Goal: Navigation & Orientation: Find specific page/section

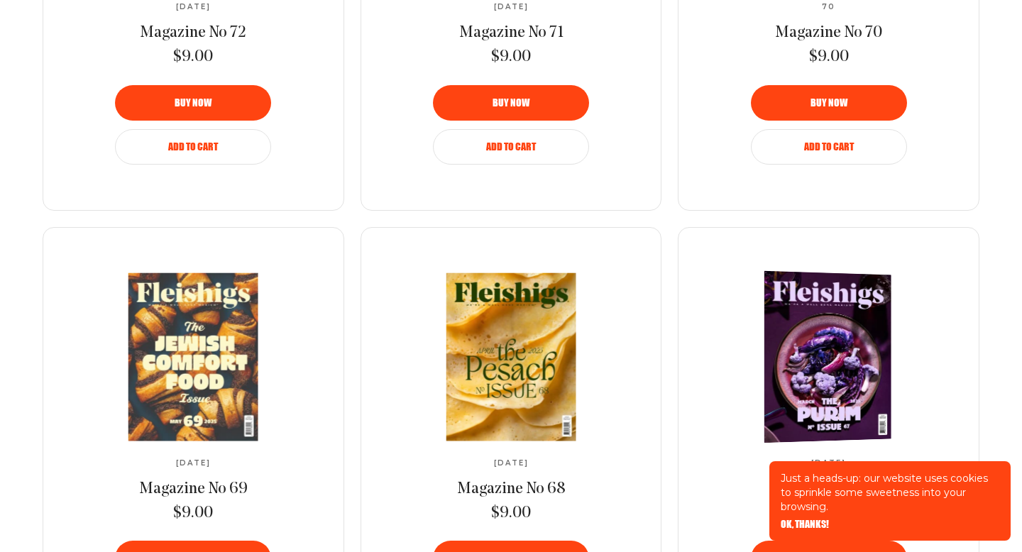
scroll to position [1400, 0]
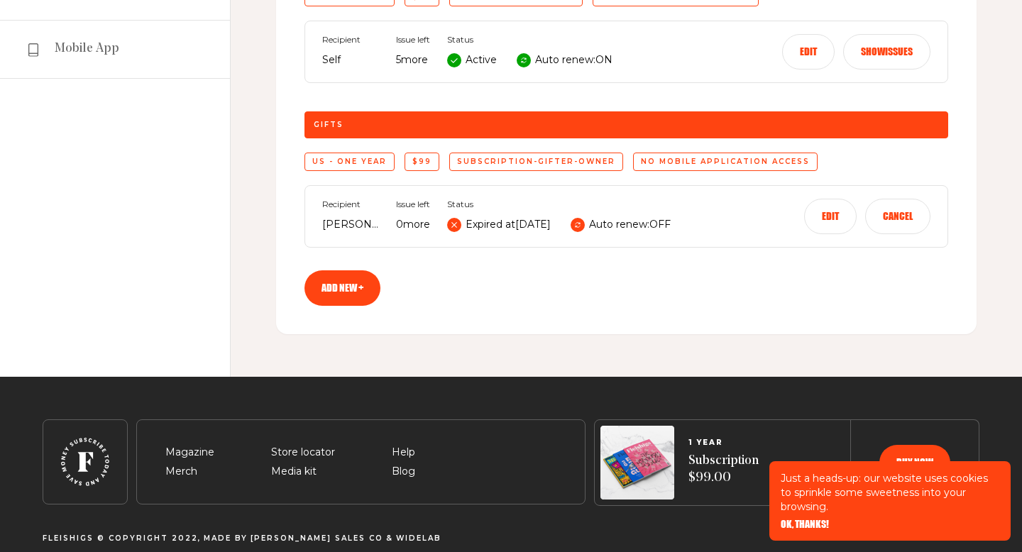
scroll to position [307, 0]
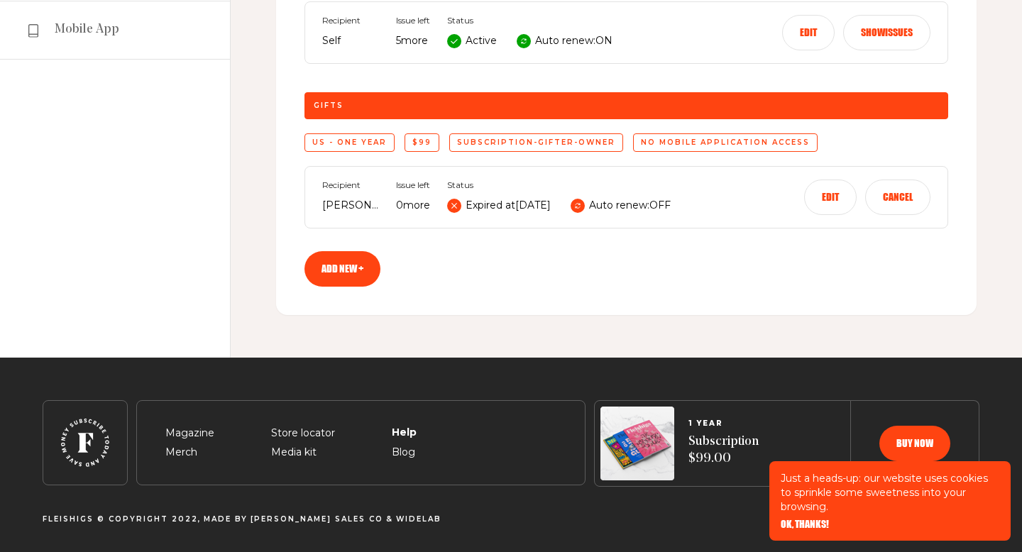
click at [402, 425] on span "Help" at bounding box center [403, 416] width 23 height 17
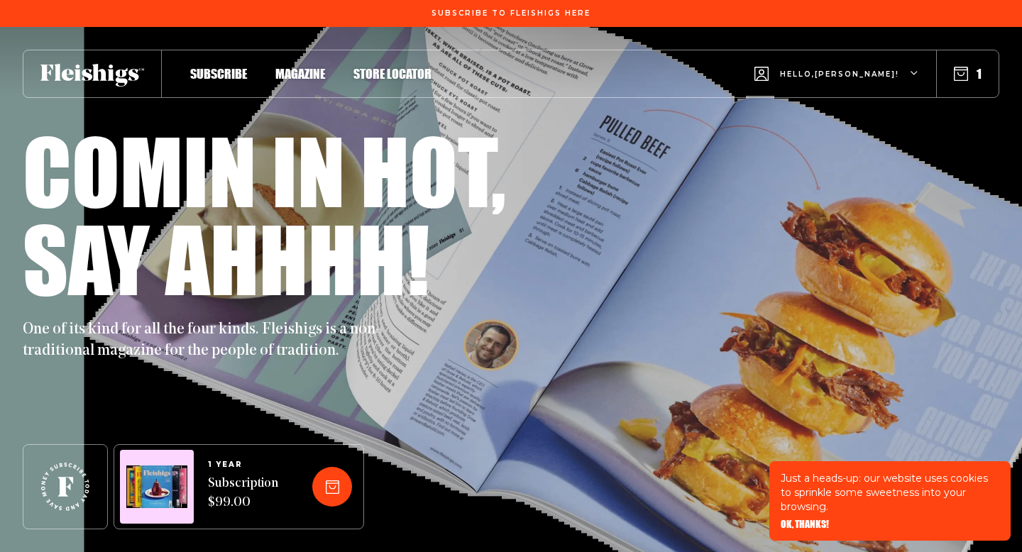
click at [912, 67] on div "Hello, [PERSON_NAME] !" at bounding box center [836, 74] width 165 height 56
click at [754, 249] on div "Say ahhhh!" at bounding box center [511, 258] width 976 height 88
